Goal: Information Seeking & Learning: Learn about a topic

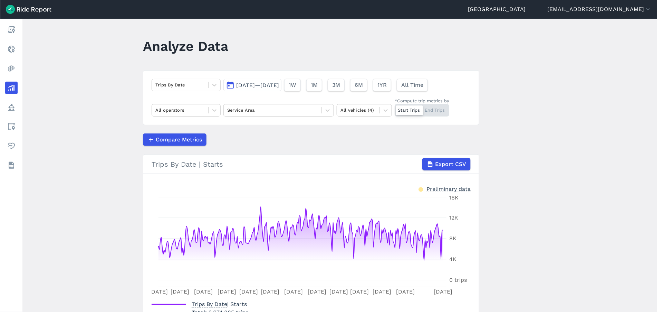
scroll to position [29, 0]
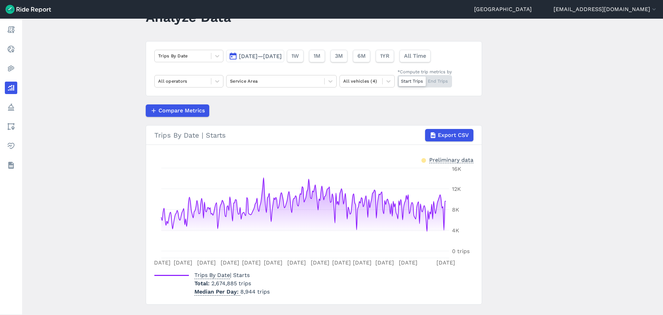
click at [271, 59] on span "[DATE]—[DATE]" at bounding box center [260, 56] width 43 height 7
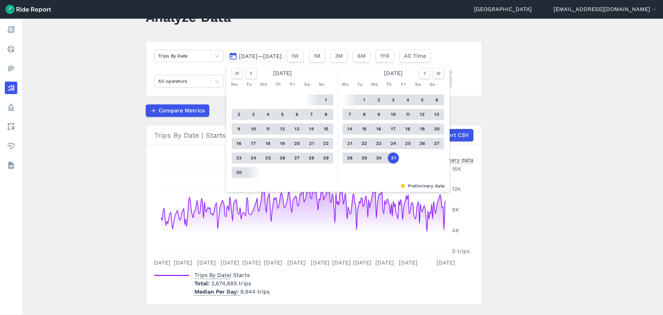
click at [326, 100] on button "1" at bounding box center [325, 99] width 11 height 11
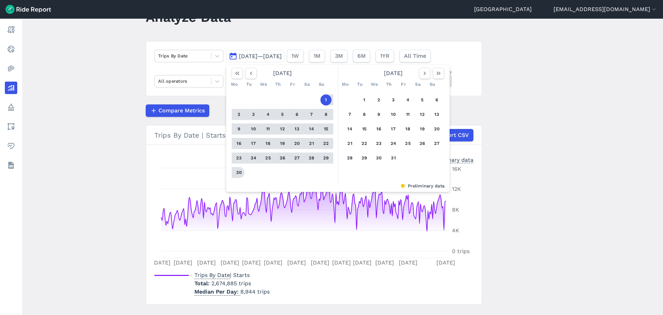
click at [238, 173] on button "30" at bounding box center [238, 172] width 11 height 11
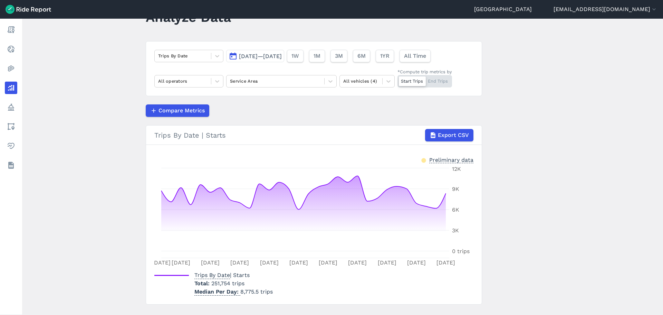
click at [282, 120] on article "Trips By Date [DATE]—[DATE] 1W 1M 3M 6M 1YR All Time All operators Service Area…" at bounding box center [314, 172] width 336 height 263
click at [255, 100] on article "Trips By Date [DATE]—[DATE] 1W 1M 3M 6M 1YR All Time All operators Service Area…" at bounding box center [314, 172] width 336 height 263
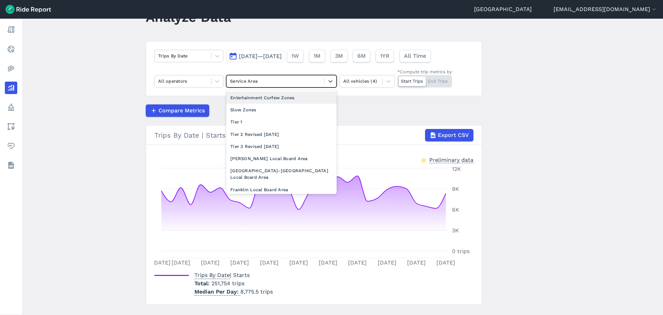
click at [248, 83] on div at bounding box center [275, 81] width 91 height 8
click at [254, 123] on div "Tier 1" at bounding box center [281, 122] width 110 height 12
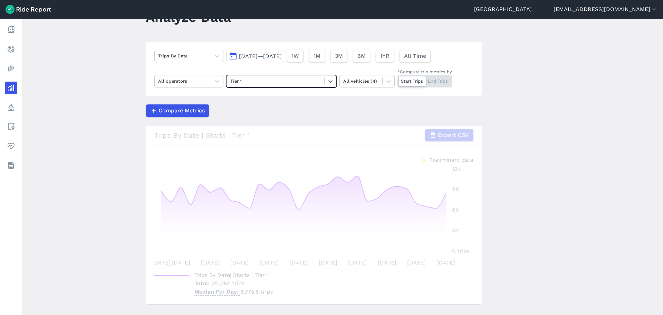
click at [286, 112] on div "Compare Metrics" at bounding box center [314, 110] width 336 height 12
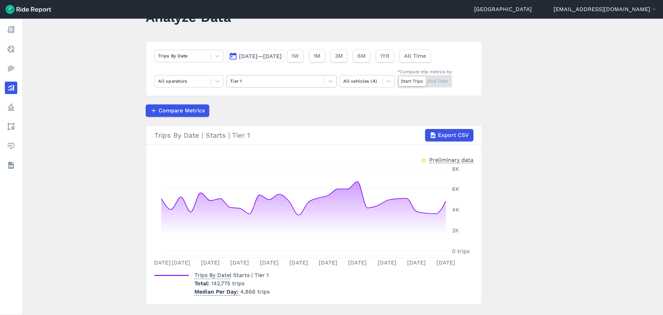
click at [273, 86] on div "Tier 1" at bounding box center [276, 81] width 98 height 11
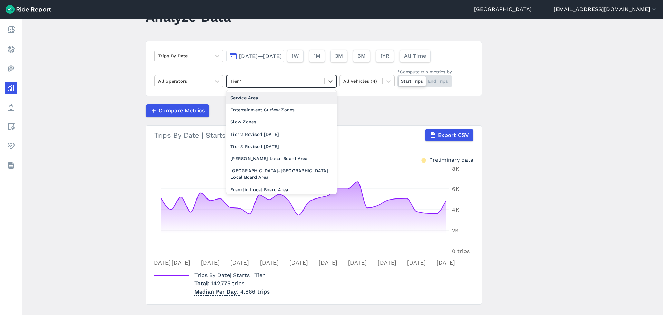
click at [268, 98] on div "Service Area" at bounding box center [281, 98] width 110 height 12
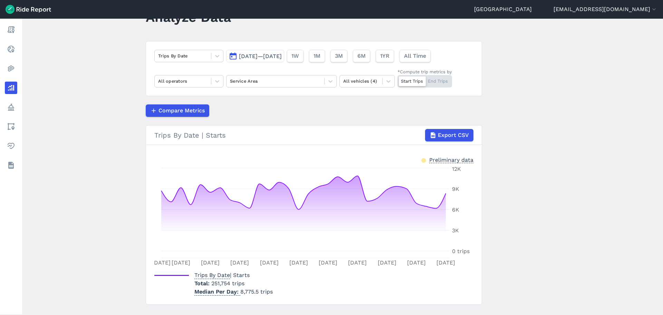
click at [293, 110] on div "Compare Metrics" at bounding box center [314, 110] width 336 height 12
click at [282, 58] on span "[DATE]—[DATE]" at bounding box center [260, 56] width 43 height 7
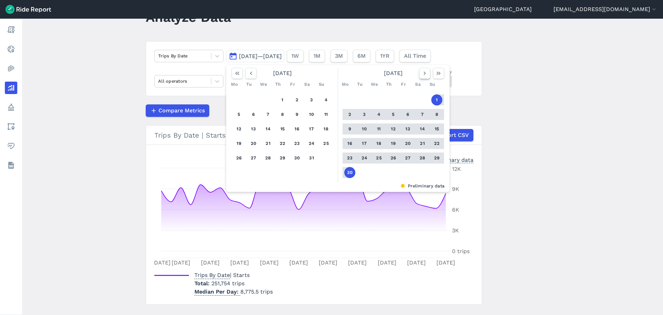
click at [425, 75] on icon "button" at bounding box center [424, 73] width 7 height 7
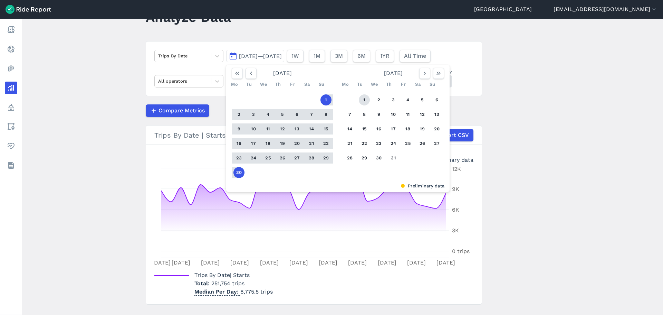
click at [363, 99] on button "1" at bounding box center [364, 99] width 11 height 11
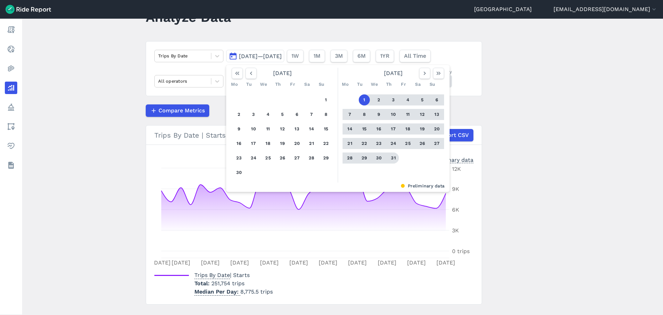
click at [392, 159] on button "31" at bounding box center [393, 157] width 11 height 11
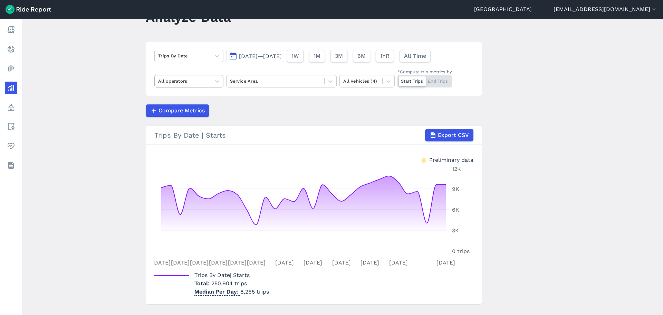
drag, startPoint x: 180, startPoint y: 78, endPoint x: 186, endPoint y: 86, distance: 10.0
click at [181, 78] on div at bounding box center [182, 81] width 49 height 8
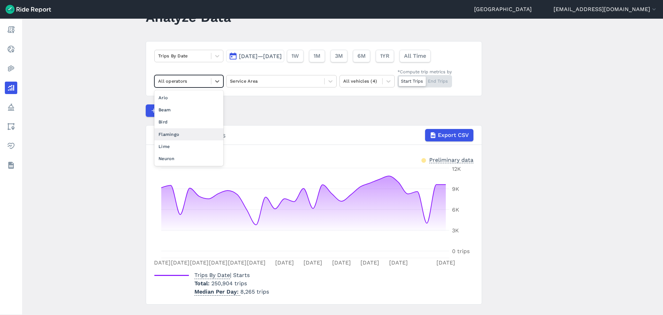
click at [184, 137] on div "Flamingo" at bounding box center [188, 134] width 69 height 12
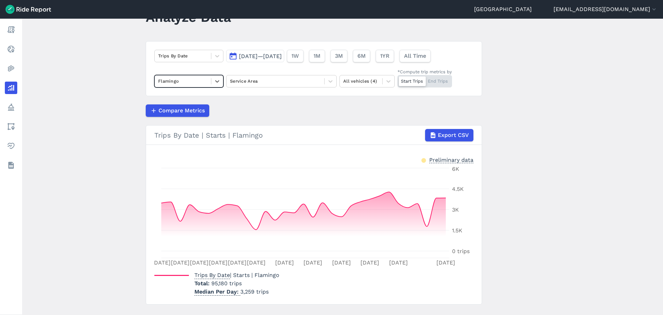
click at [264, 105] on div "Compare Metrics" at bounding box center [314, 110] width 336 height 12
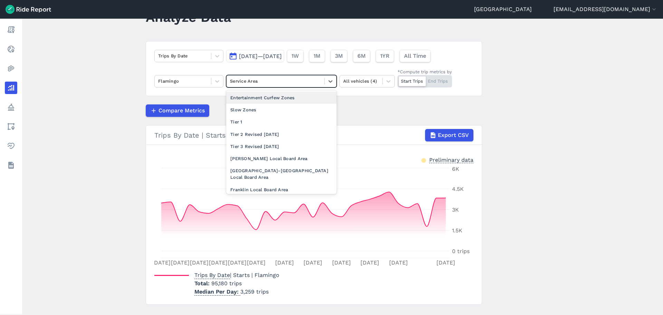
click at [270, 80] on div at bounding box center [275, 81] width 91 height 8
click at [266, 121] on div "Tier 1" at bounding box center [281, 122] width 110 height 12
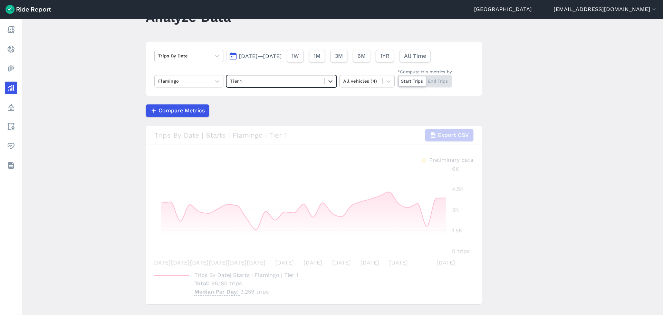
click at [276, 107] on div "Compare Metrics" at bounding box center [314, 110] width 336 height 12
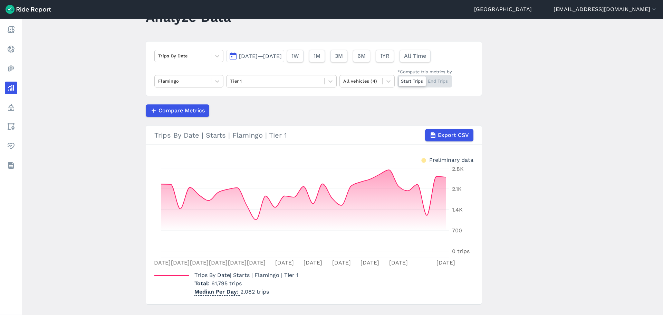
click at [276, 107] on div "Compare Metrics" at bounding box center [314, 110] width 336 height 12
click at [267, 54] on span "[DATE]—[DATE]" at bounding box center [260, 56] width 43 height 7
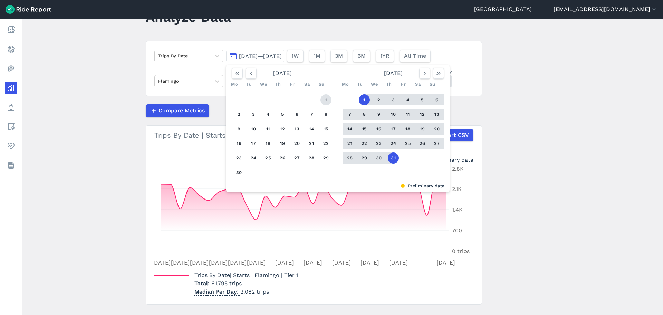
click at [325, 99] on button "1" at bounding box center [325, 99] width 11 height 11
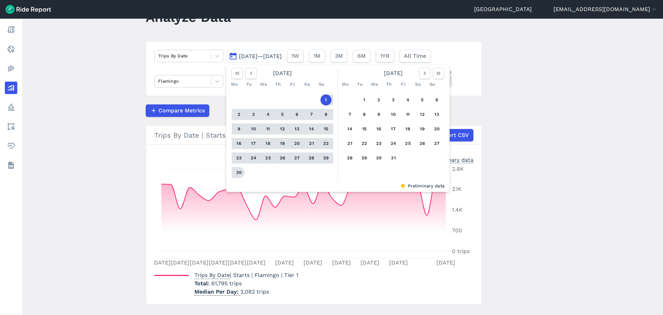
click at [236, 174] on button "30" at bounding box center [238, 172] width 11 height 11
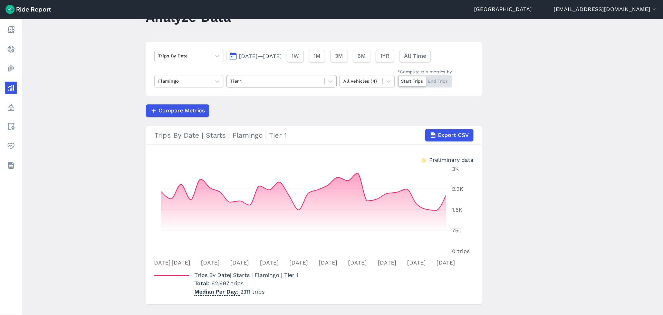
click at [285, 79] on div at bounding box center [275, 81] width 91 height 8
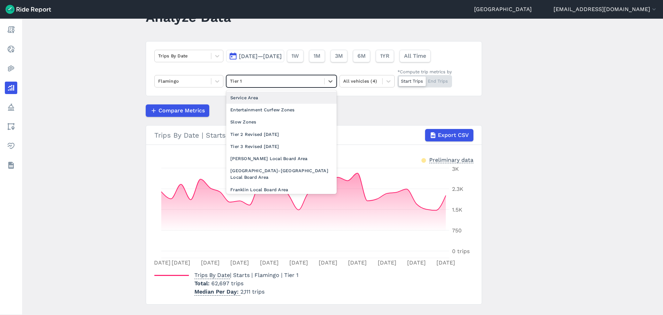
click at [285, 79] on div at bounding box center [275, 81] width 91 height 8
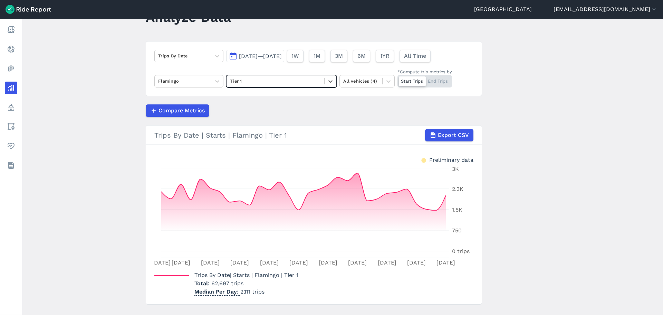
click at [249, 54] on span "[DATE]—[DATE]" at bounding box center [260, 56] width 43 height 7
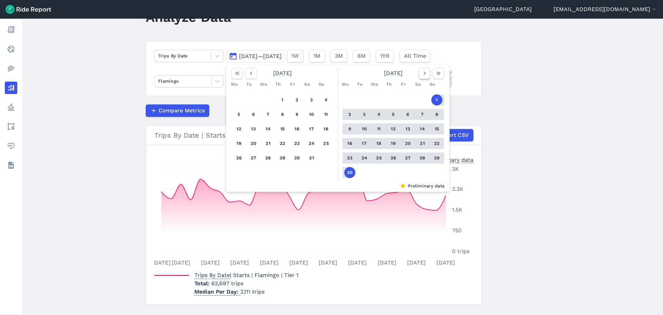
click at [421, 73] on icon "button" at bounding box center [424, 73] width 7 height 7
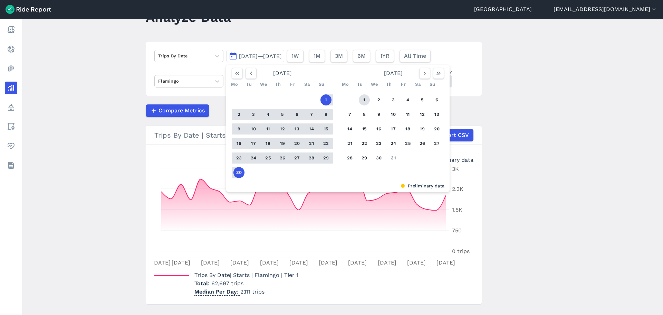
click at [365, 99] on button "1" at bounding box center [364, 99] width 11 height 11
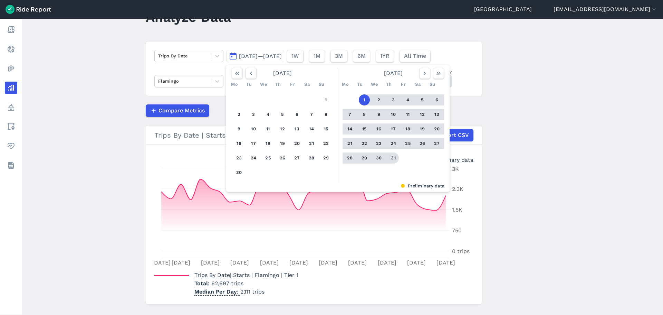
click at [390, 156] on button "31" at bounding box center [393, 157] width 11 height 11
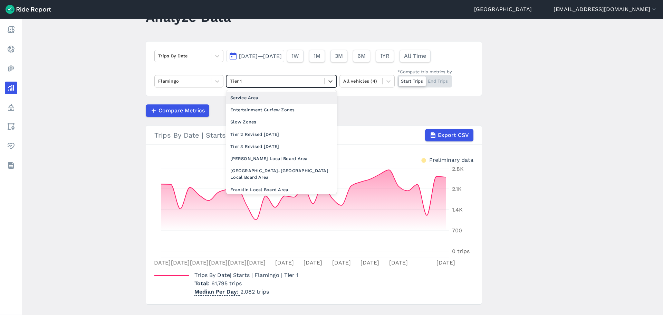
click at [242, 77] on div "Tier 1" at bounding box center [276, 81] width 98 height 11
click at [252, 134] on div "Tier 2 Revised [DATE]" at bounding box center [281, 134] width 110 height 12
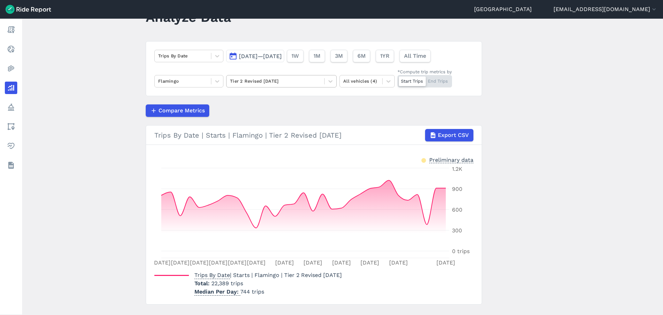
click at [283, 80] on div at bounding box center [275, 81] width 91 height 8
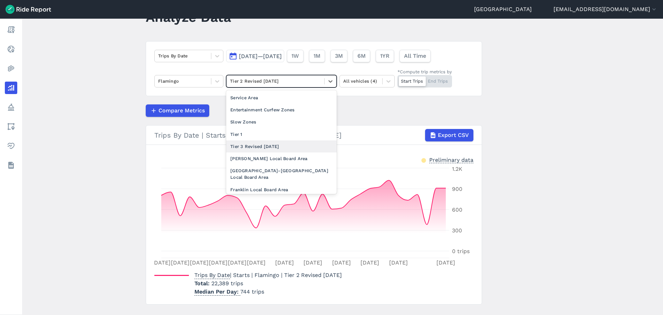
click at [280, 147] on div "Tier 3 Revised [DATE]" at bounding box center [281, 146] width 110 height 12
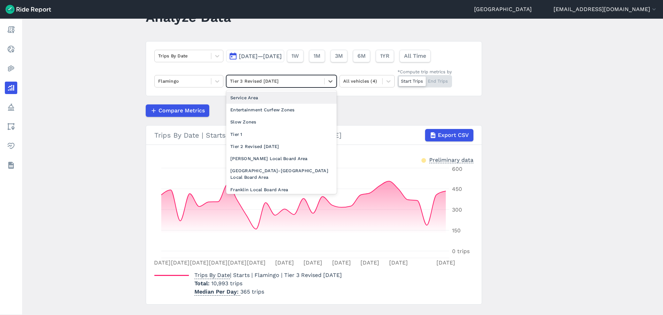
click at [272, 83] on div at bounding box center [275, 81] width 91 height 8
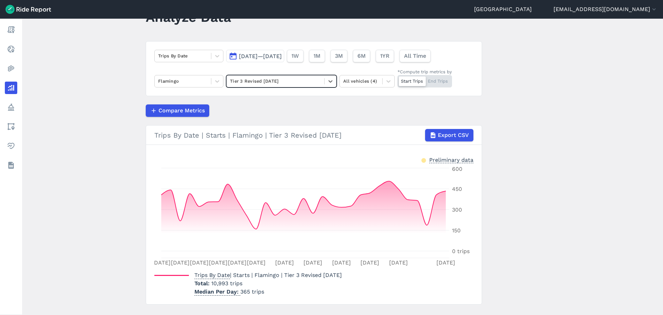
click at [271, 60] on button "[DATE]—[DATE]" at bounding box center [255, 56] width 58 height 12
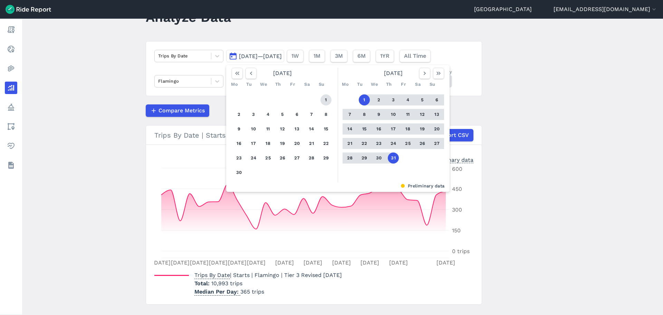
click at [326, 99] on button "1" at bounding box center [325, 99] width 11 height 11
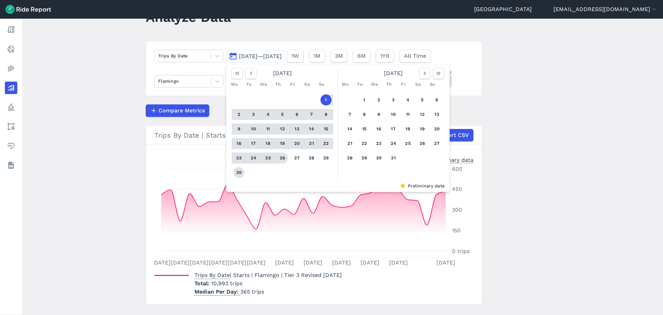
click at [237, 175] on button "30" at bounding box center [238, 172] width 11 height 11
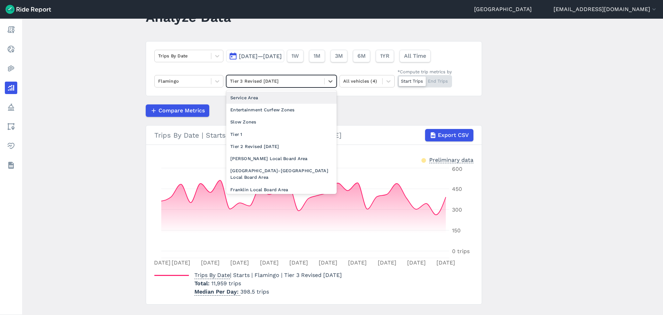
click at [263, 78] on div at bounding box center [275, 81] width 91 height 8
click at [263, 148] on div "Tier 2 Revised [DATE]" at bounding box center [281, 146] width 110 height 12
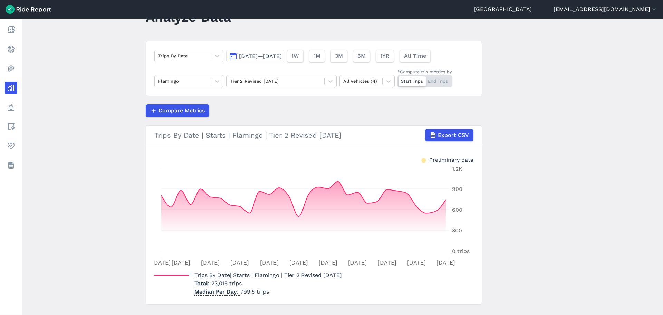
click at [262, 84] on div at bounding box center [275, 81] width 91 height 8
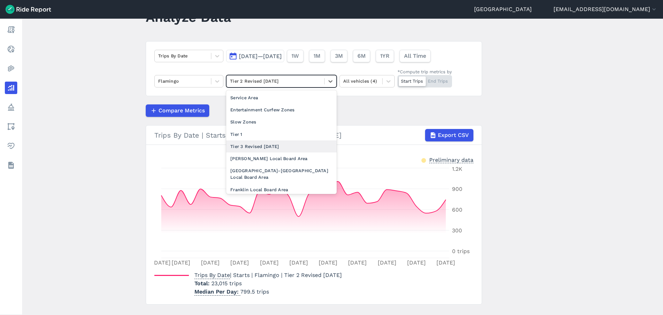
click at [261, 148] on div "Tier 3 Revised [DATE]" at bounding box center [281, 146] width 110 height 12
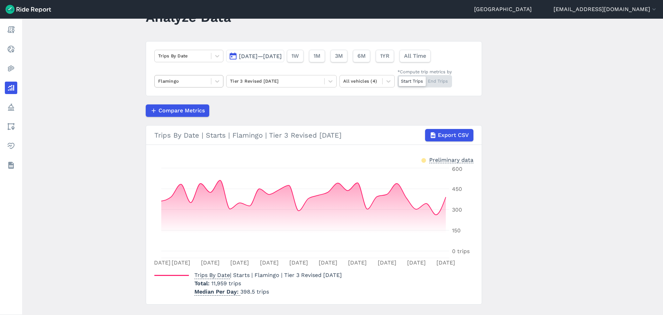
drag, startPoint x: 194, startPoint y: 79, endPoint x: 193, endPoint y: 86, distance: 7.1
click at [194, 79] on div at bounding box center [182, 81] width 49 height 8
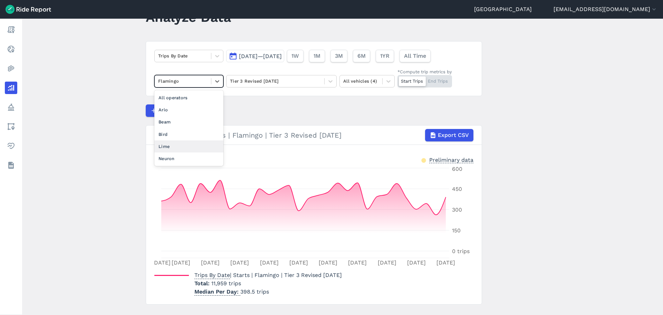
click at [185, 148] on div "Lime" at bounding box center [188, 146] width 69 height 12
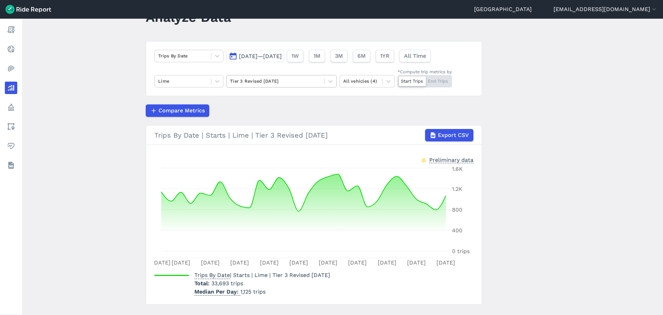
click at [301, 83] on div at bounding box center [275, 81] width 91 height 8
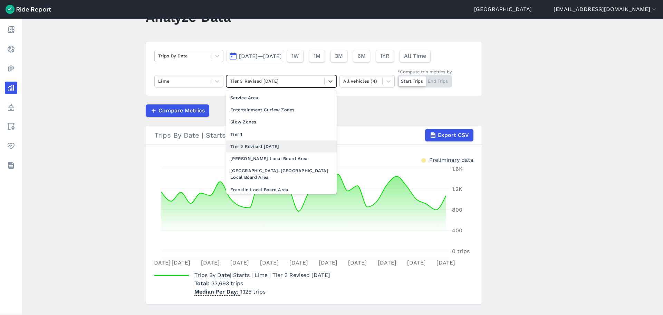
click at [276, 143] on div "Tier 2 Revised [DATE]" at bounding box center [281, 146] width 110 height 12
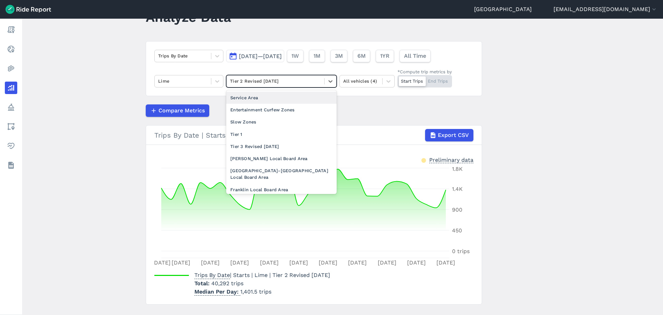
click at [267, 77] on div at bounding box center [275, 81] width 91 height 8
click at [258, 131] on div "Tier 1" at bounding box center [281, 134] width 110 height 12
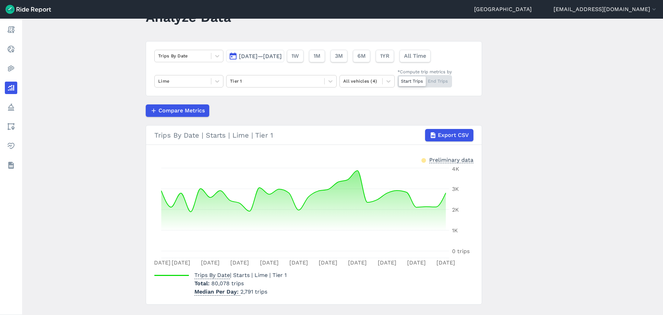
click at [261, 56] on span "[DATE]—[DATE]" at bounding box center [260, 56] width 43 height 7
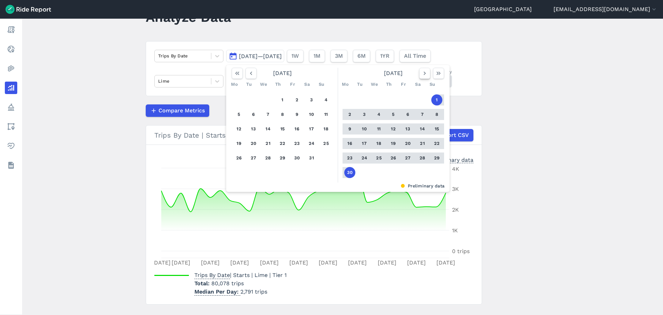
click at [421, 73] on icon "button" at bounding box center [424, 73] width 7 height 7
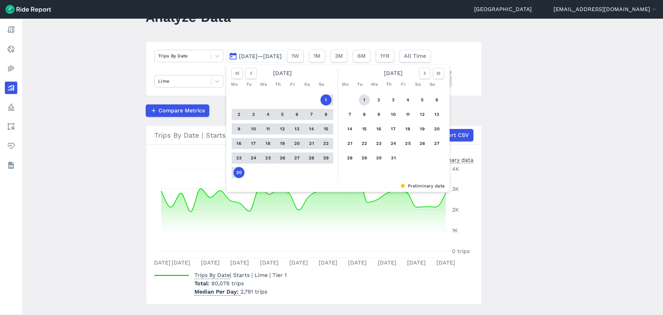
click at [361, 102] on button "1" at bounding box center [364, 99] width 11 height 11
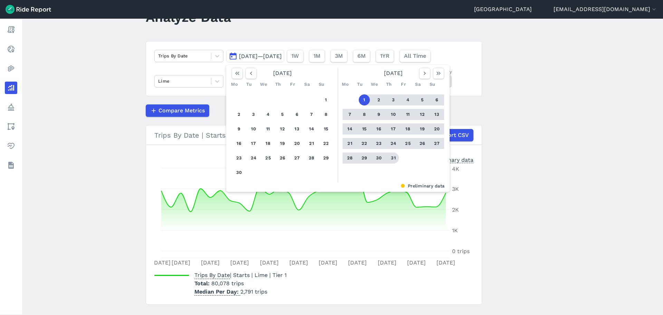
click at [393, 155] on button "31" at bounding box center [393, 157] width 11 height 11
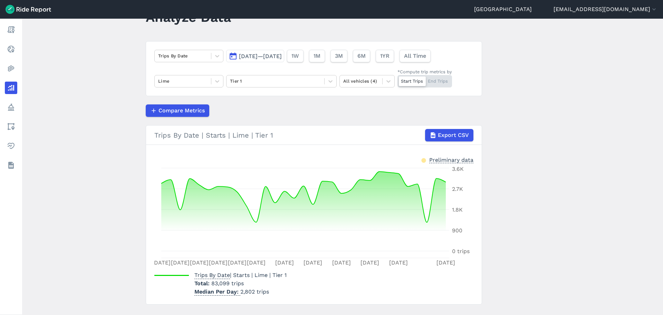
drag, startPoint x: 299, startPoint y: 85, endPoint x: 297, endPoint y: 88, distance: 4.3
click at [299, 85] on div at bounding box center [275, 81] width 91 height 8
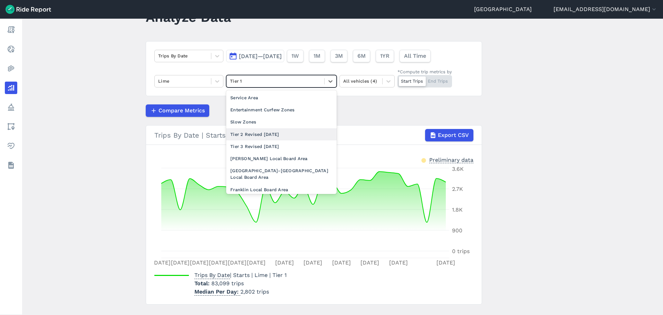
click at [275, 137] on div "Tier 2 Revised [DATE]" at bounding box center [281, 134] width 110 height 12
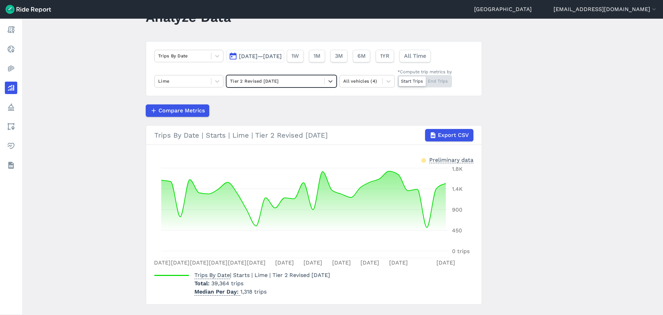
click at [285, 82] on div at bounding box center [275, 81] width 91 height 8
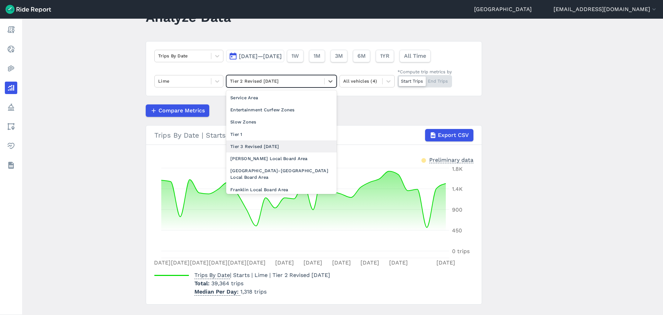
click at [272, 146] on div "Tier 3 Revised [DATE]" at bounding box center [281, 146] width 110 height 12
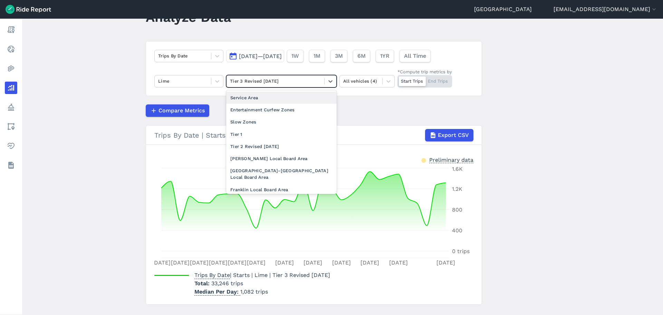
click at [263, 84] on div at bounding box center [275, 81] width 91 height 8
click at [267, 129] on div "Tier 1" at bounding box center [281, 134] width 110 height 12
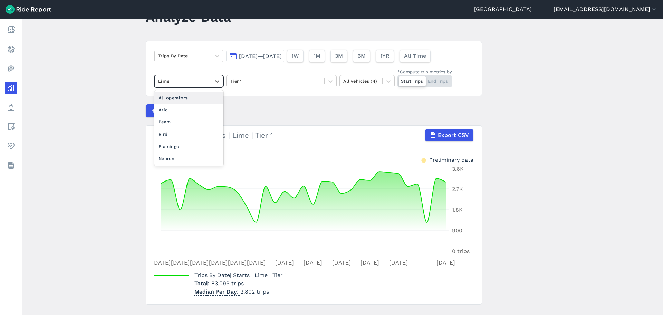
click at [183, 77] on div at bounding box center [182, 81] width 49 height 8
click at [183, 100] on div "All operators" at bounding box center [188, 98] width 69 height 12
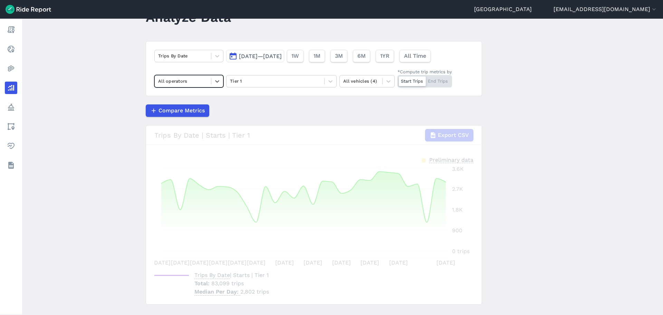
click at [244, 58] on span "[DATE]—[DATE]" at bounding box center [260, 56] width 43 height 7
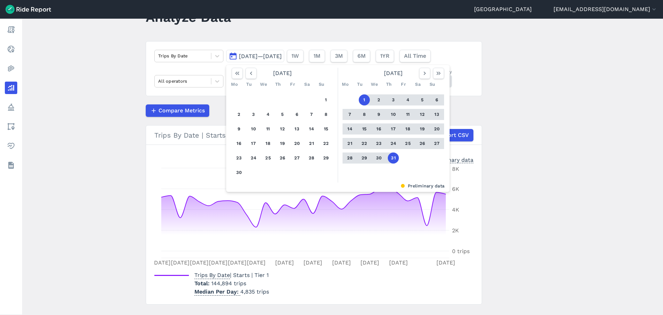
click at [244, 73] on div at bounding box center [244, 73] width 25 height 11
click at [246, 73] on button "button" at bounding box center [251, 73] width 11 height 11
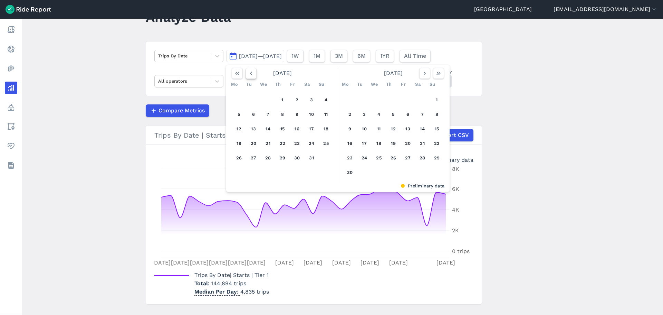
click at [248, 74] on icon "button" at bounding box center [251, 73] width 7 height 7
click at [252, 74] on icon "button" at bounding box center [251, 73] width 7 height 7
click at [311, 100] on button "1" at bounding box center [311, 99] width 11 height 11
click at [435, 77] on button "button" at bounding box center [438, 73] width 11 height 11
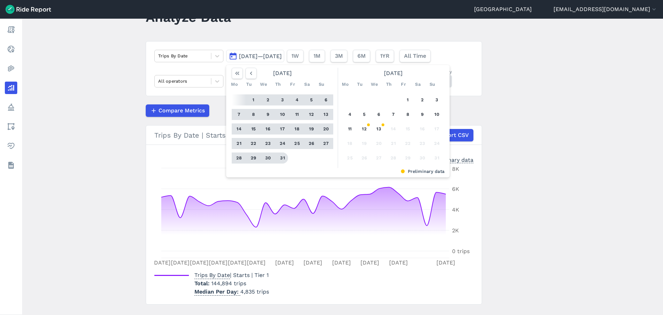
click at [282, 158] on button "31" at bounding box center [282, 157] width 11 height 11
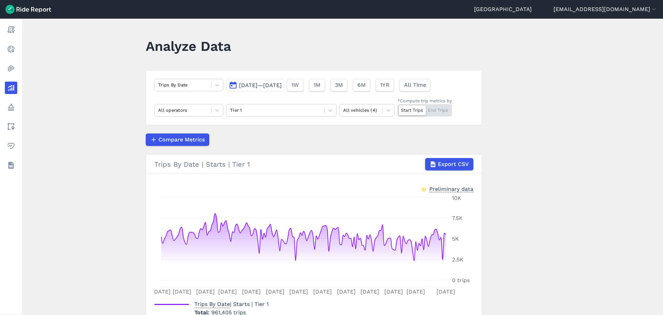
click at [276, 136] on div "Compare Metrics" at bounding box center [314, 139] width 336 height 12
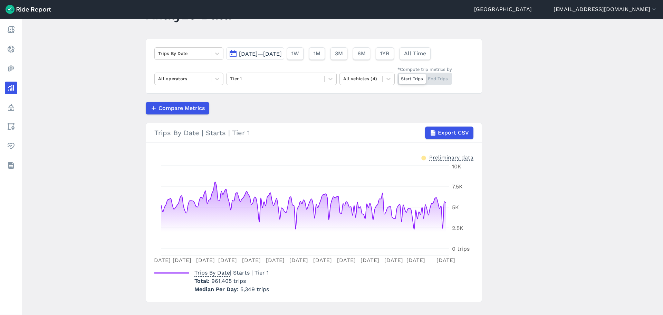
scroll to position [44, 0]
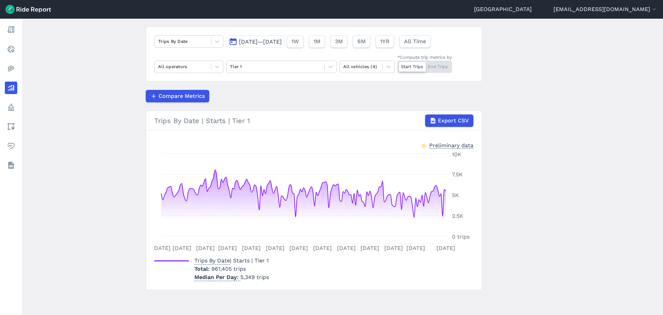
click at [268, 90] on div "Compare Metrics" at bounding box center [314, 96] width 336 height 12
click at [273, 93] on div "Compare Metrics" at bounding box center [314, 96] width 336 height 12
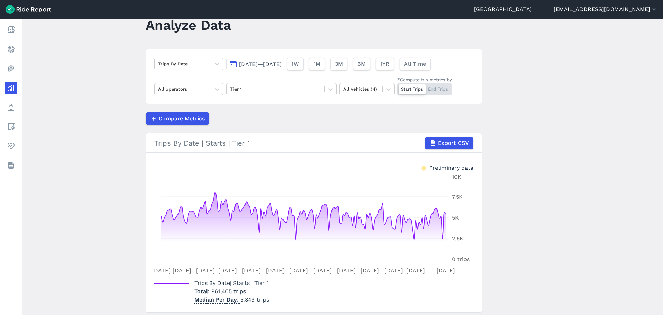
scroll to position [9, 0]
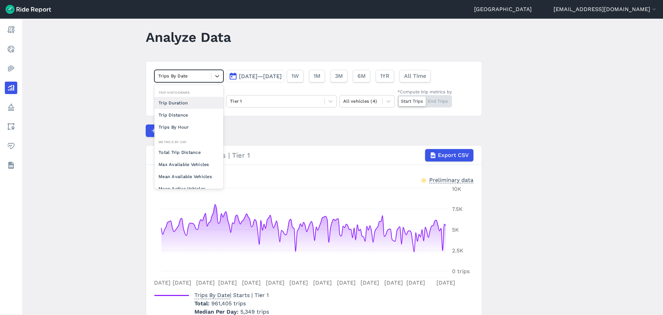
click at [210, 81] on div "Trips By Date" at bounding box center [183, 75] width 56 height 11
click at [241, 124] on article "option Trips Per Mean Active Vehicle focused, 0 of 2. 10 results available. Use…" at bounding box center [314, 192] width 336 height 263
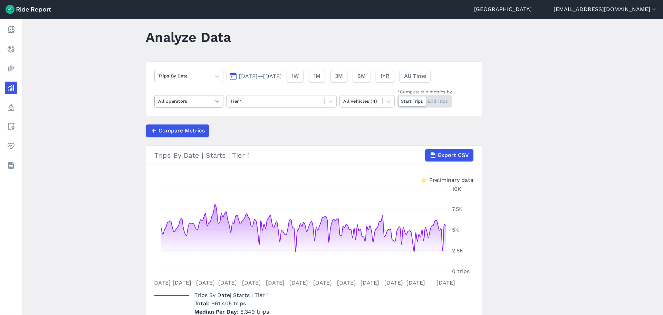
click at [219, 100] on icon at bounding box center [217, 101] width 7 height 7
click at [243, 128] on div "Compare Metrics" at bounding box center [314, 130] width 336 height 12
click at [333, 135] on div "Compare Metrics" at bounding box center [314, 130] width 336 height 12
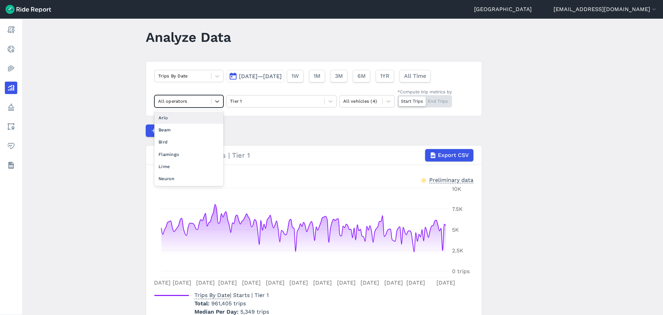
click at [209, 106] on div "All operators" at bounding box center [183, 101] width 56 height 11
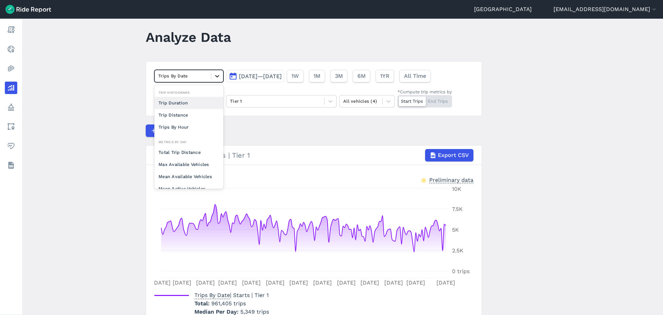
click at [214, 78] on icon at bounding box center [217, 76] width 7 height 7
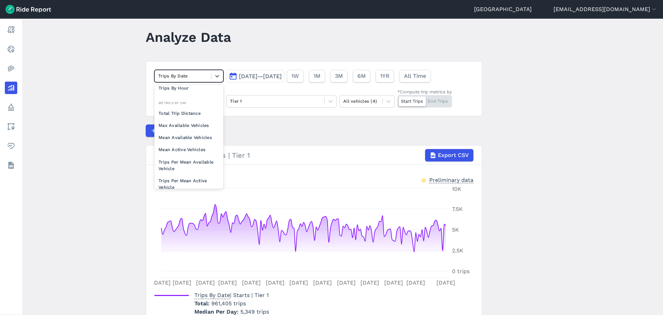
scroll to position [60, 0]
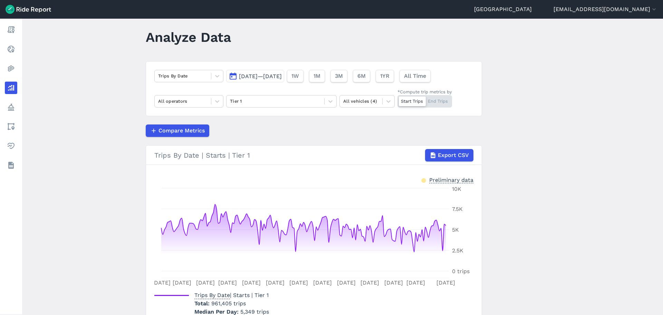
click at [238, 131] on div "Compare Metrics" at bounding box center [314, 130] width 336 height 12
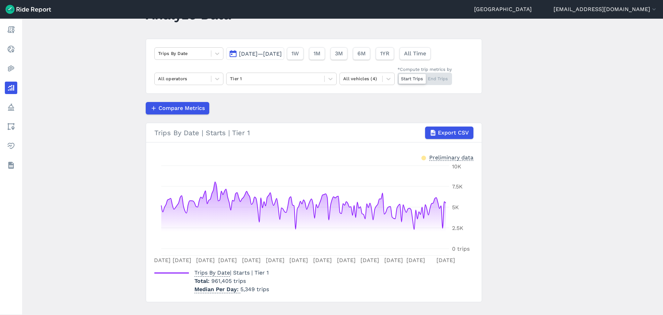
scroll to position [44, 0]
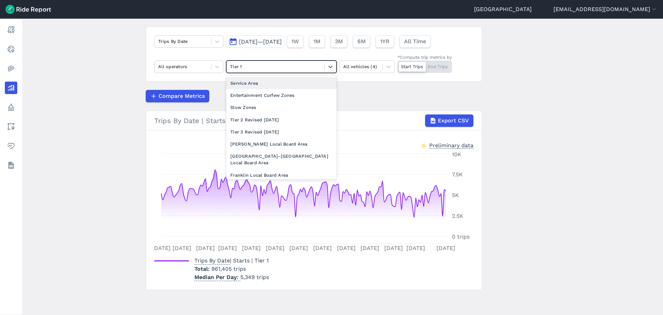
click at [245, 68] on div at bounding box center [275, 67] width 91 height 8
click at [249, 122] on div "Tier 2 Revised [DATE]" at bounding box center [281, 120] width 110 height 12
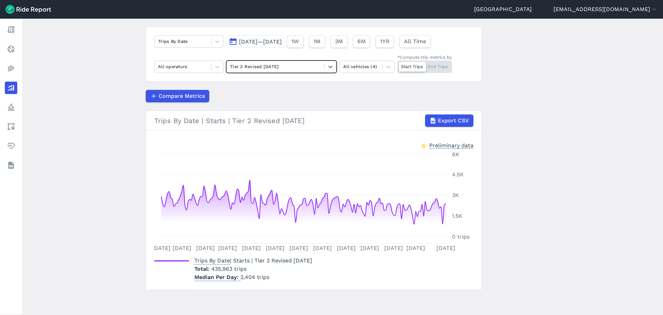
click at [241, 70] on div at bounding box center [275, 67] width 91 height 8
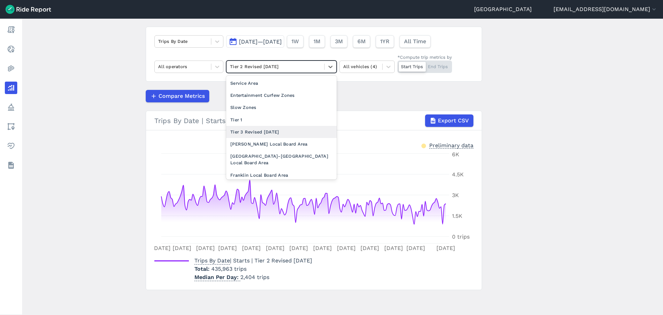
click at [257, 134] on div "Tier 3 Revised [DATE]" at bounding box center [281, 132] width 110 height 12
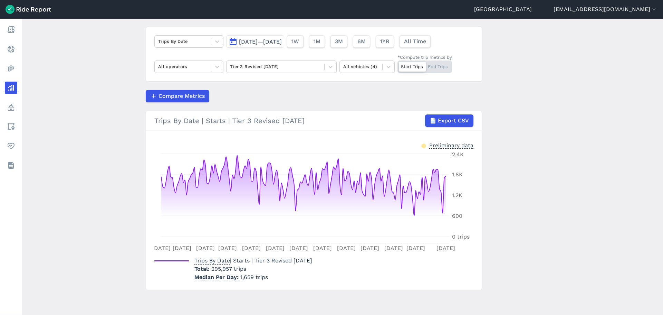
click at [219, 100] on div "Compare Metrics" at bounding box center [314, 96] width 336 height 12
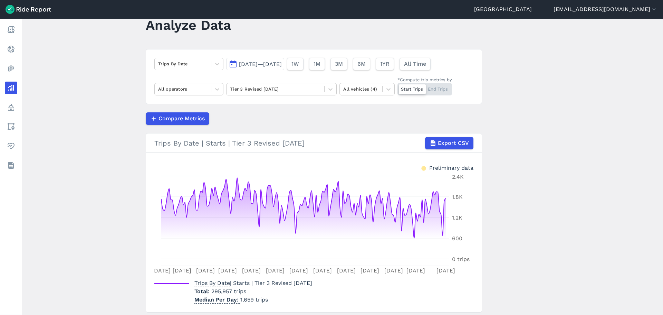
scroll to position [9, 0]
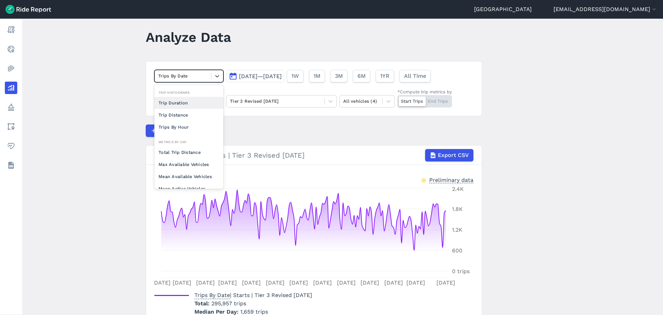
click at [210, 79] on div "Trips By Date" at bounding box center [183, 75] width 56 height 11
click at [253, 116] on article "option Trip Duration focused, 0 of 2. 10 results available. Use Up and Down to …" at bounding box center [314, 192] width 336 height 263
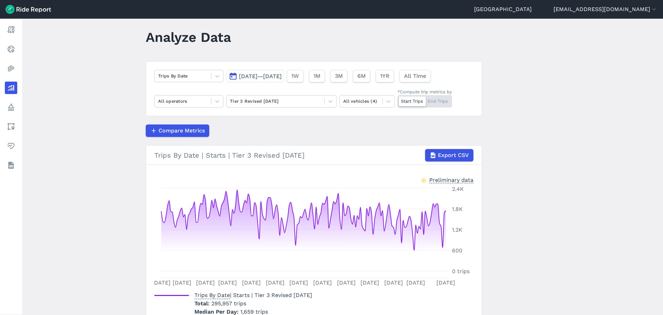
click at [254, 116] on article "Trips By Date [DATE]—[DATE] 1W 1M 3M 6M 1YR All Time All operators Tier 3 Revis…" at bounding box center [314, 192] width 336 height 263
click at [203, 80] on div at bounding box center [182, 76] width 49 height 8
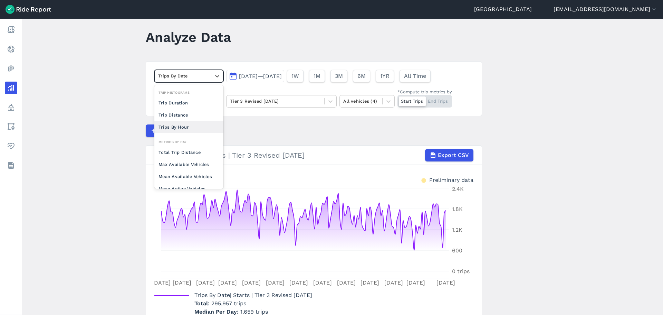
click at [200, 124] on div "Trips By Hour" at bounding box center [188, 127] width 69 height 12
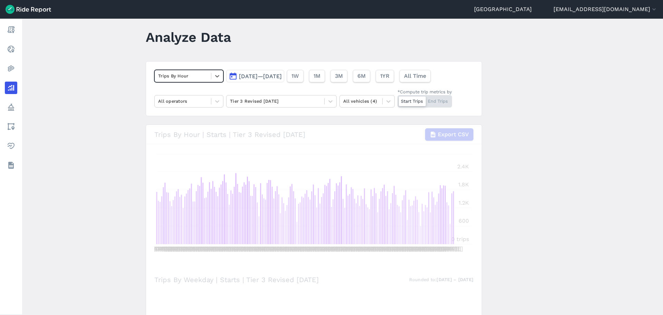
click at [117, 145] on main "Analyze Data option Trips By Hour, selected. Select is focused ,type to refine …" at bounding box center [342, 167] width 641 height 296
click at [282, 79] on span "[DATE]—[DATE]" at bounding box center [260, 76] width 43 height 7
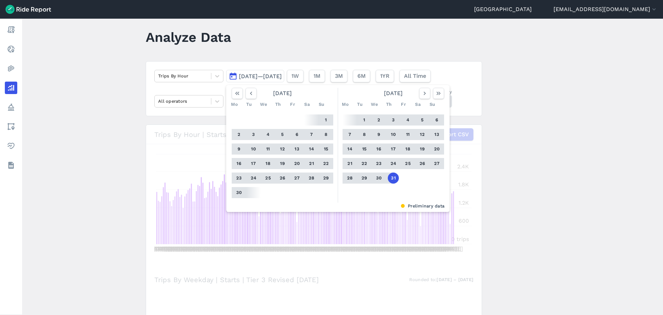
click at [363, 118] on button "1" at bounding box center [364, 119] width 11 height 11
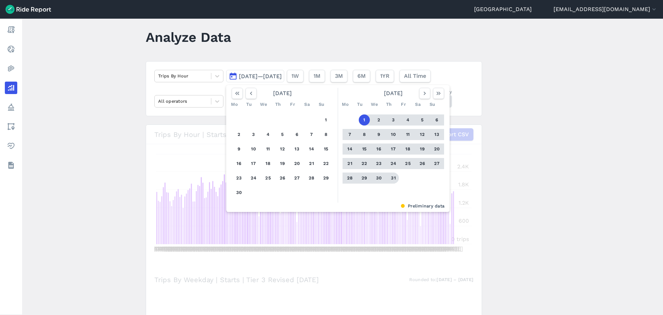
click at [389, 177] on button "31" at bounding box center [393, 177] width 11 height 11
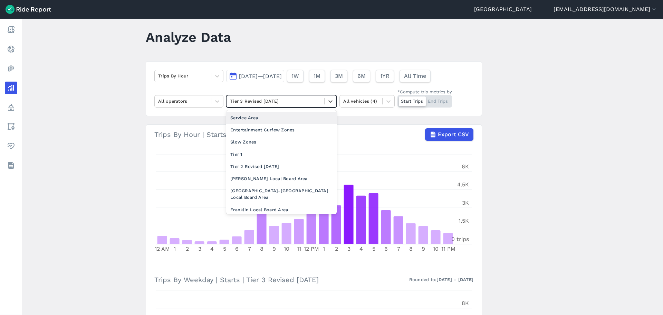
click at [273, 98] on div at bounding box center [275, 101] width 91 height 8
click at [266, 121] on div "Service Area" at bounding box center [281, 118] width 110 height 12
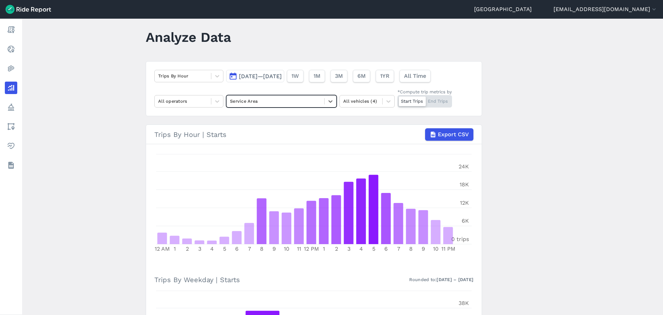
click at [105, 172] on main "Analyze Data Trips By Hour [DATE]—[DATE] 1W 1M 3M 6M 1YR All Time All operators…" at bounding box center [342, 167] width 641 height 296
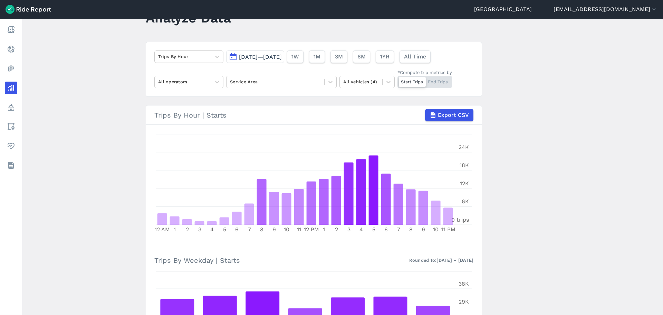
scroll to position [9, 0]
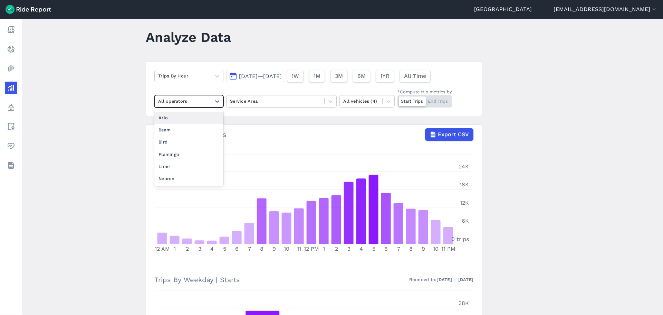
click at [202, 97] on div at bounding box center [182, 101] width 49 height 8
click at [191, 150] on div "Flamingo" at bounding box center [188, 154] width 69 height 12
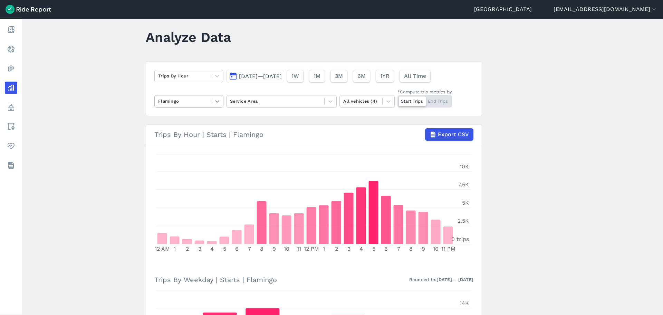
click at [212, 105] on div at bounding box center [217, 101] width 12 height 12
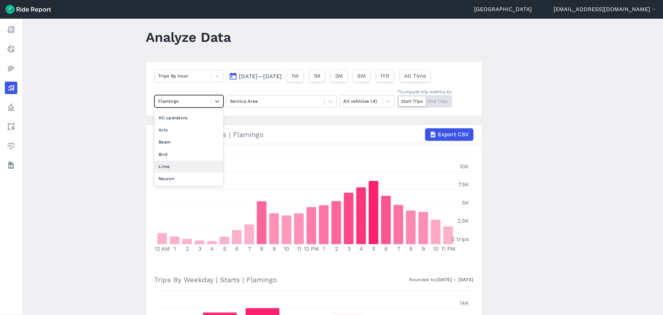
click at [187, 168] on div "Lime" at bounding box center [188, 166] width 69 height 12
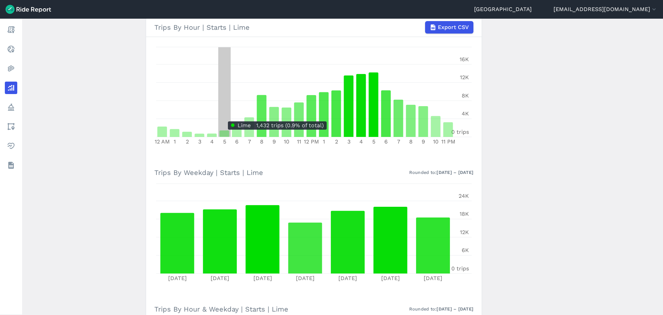
scroll to position [78, 0]
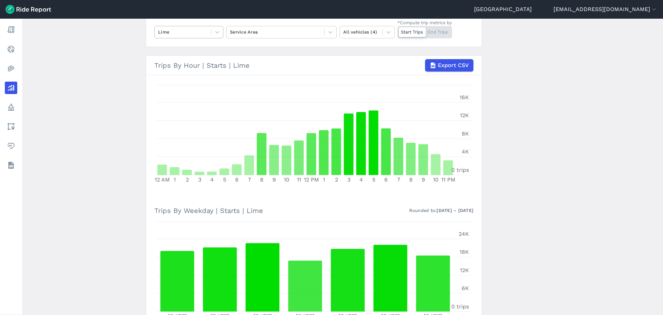
click at [186, 30] on div at bounding box center [182, 32] width 49 height 8
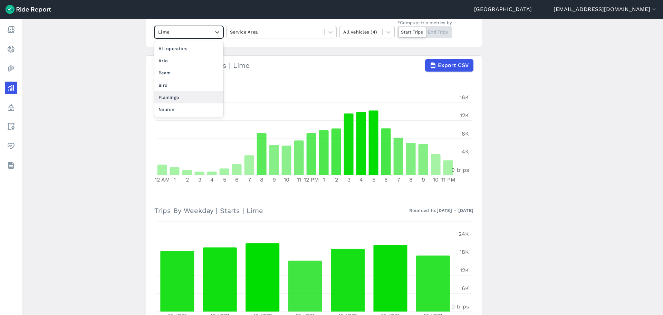
click at [173, 97] on div "Flamingo" at bounding box center [188, 97] width 69 height 12
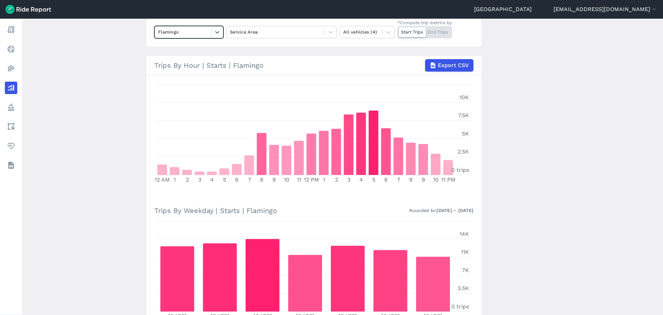
click at [121, 114] on main "Analyze Data Trips By Hour [DATE]—[DATE] 1W 1M 3M 6M 1YR All Time option Flamin…" at bounding box center [342, 167] width 641 height 296
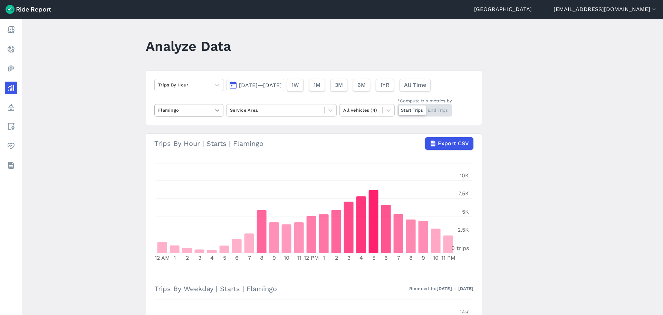
click at [215, 111] on icon at bounding box center [217, 110] width 7 height 7
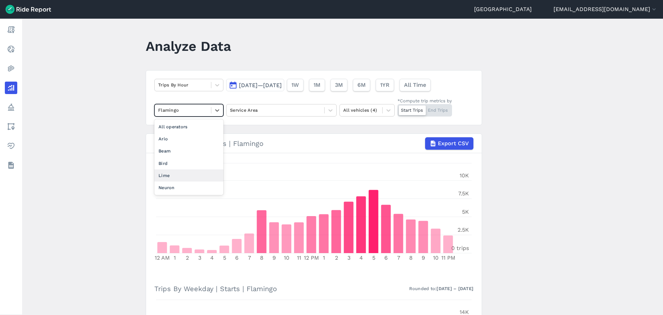
click at [184, 173] on div "Lime" at bounding box center [188, 175] width 69 height 12
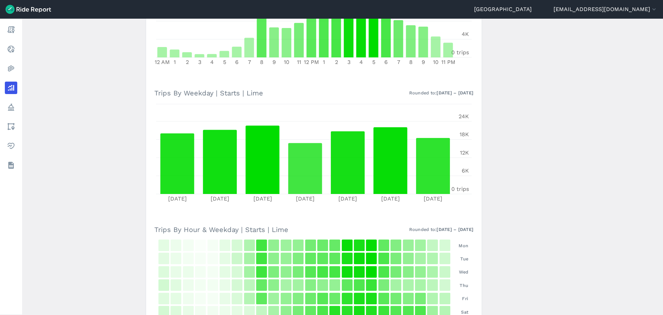
scroll to position [207, 0]
